Goal: Check status

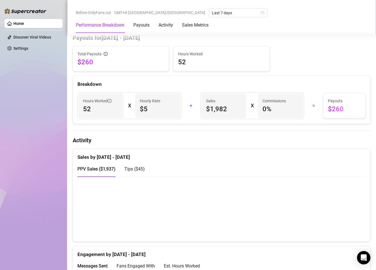
scroll to position [233, 0]
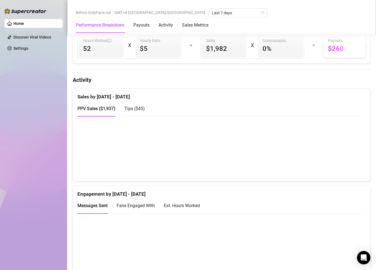
click at [132, 113] on div "Tips ( $45 )" at bounding box center [134, 109] width 20 height 16
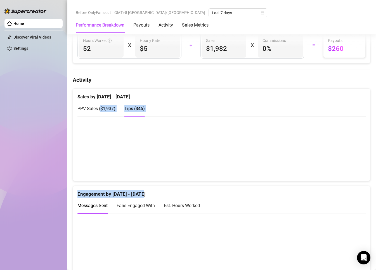
drag, startPoint x: 101, startPoint y: 105, endPoint x: 386, endPoint y: 194, distance: 299.0
click at [376, 194] on html "Home Discover Viral Videos Settings Before OnlyFans cut GMT+8 [GEOGRAPHIC_DATA]…" at bounding box center [188, 135] width 376 height 270
click at [93, 107] on span "PPV Sales ( $1,937 )" at bounding box center [96, 108] width 38 height 5
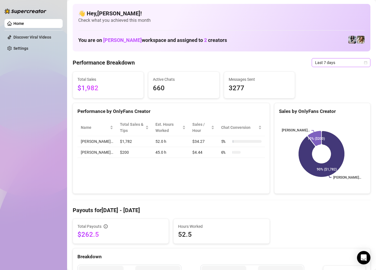
click at [322, 61] on span "Last 7 days" at bounding box center [341, 62] width 52 height 8
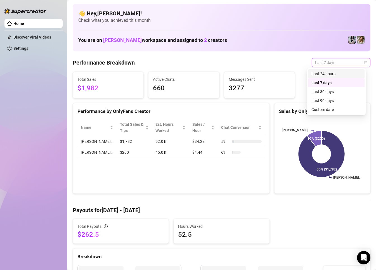
click at [319, 76] on div "Last 24 hours" at bounding box center [336, 74] width 50 height 6
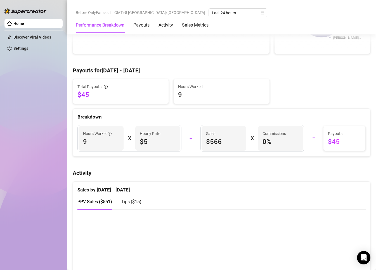
scroll to position [186, 0]
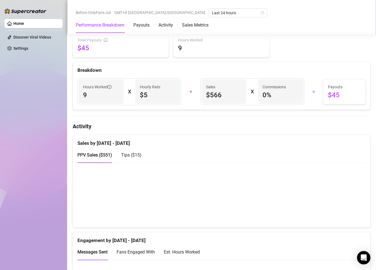
click at [123, 155] on span "Tips ( $15 )" at bounding box center [131, 154] width 20 height 5
click at [97, 157] on span "PPV Sales ( $551 )" at bounding box center [94, 154] width 35 height 5
click at [295, 204] on canvas at bounding box center [218, 195] width 283 height 56
click at [280, 193] on canvas at bounding box center [218, 195] width 283 height 56
click at [127, 156] on span "Tips ( $15 )" at bounding box center [131, 154] width 20 height 5
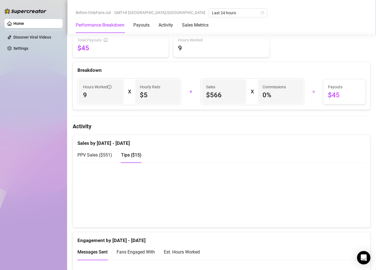
click at [99, 156] on span "PPV Sales ( $551 )" at bounding box center [94, 154] width 35 height 5
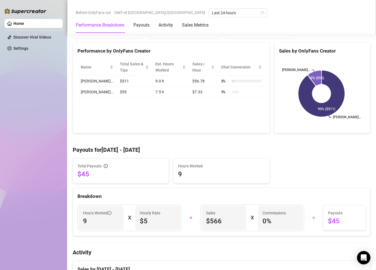
scroll to position [0, 0]
